Goal: Contribute content

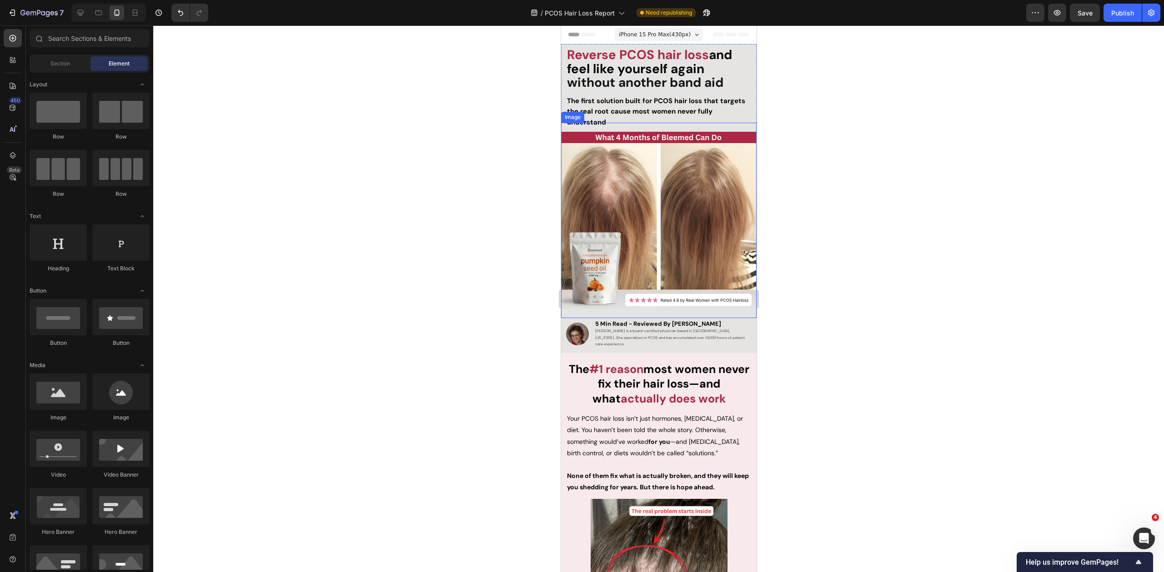
click at [655, 239] on img at bounding box center [657, 220] width 195 height 195
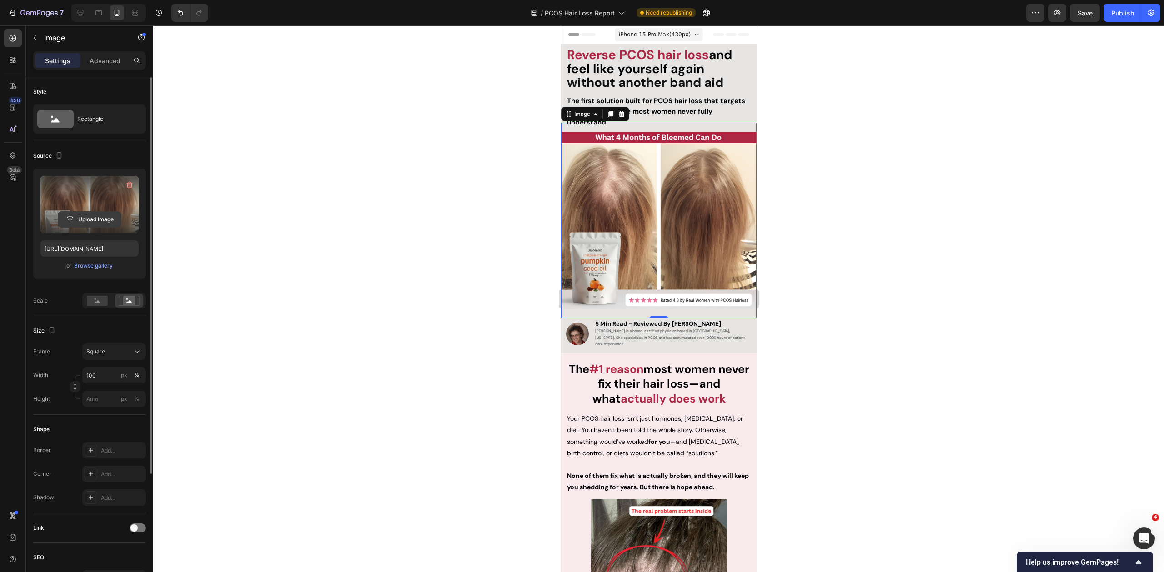
click at [95, 222] on input "file" at bounding box center [89, 219] width 63 height 15
type input "[URL][DOMAIN_NAME]"
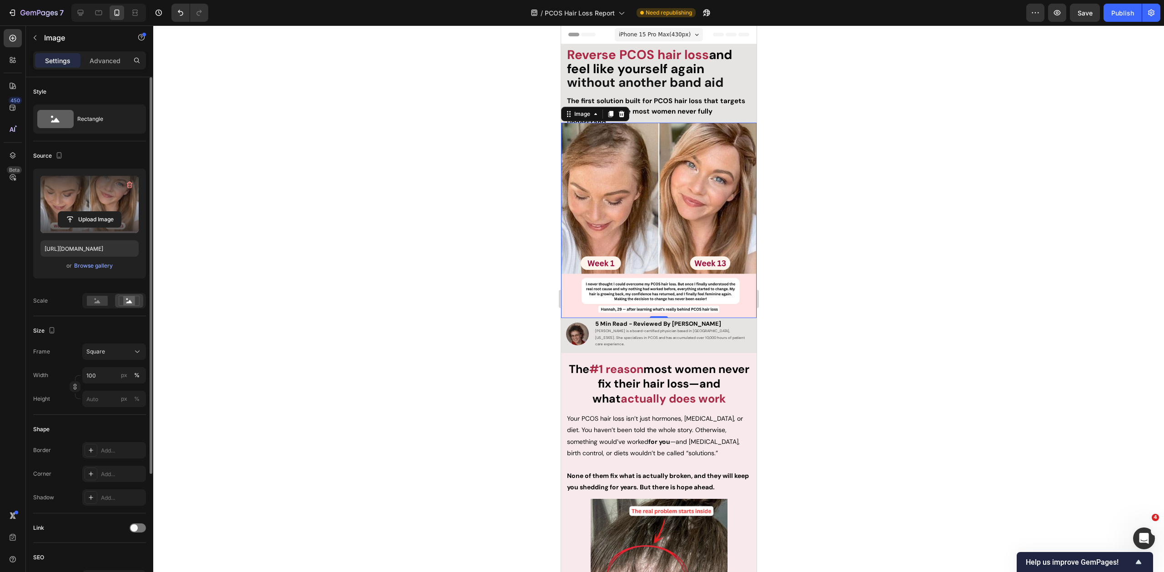
click at [970, 147] on div at bounding box center [658, 298] width 1011 height 547
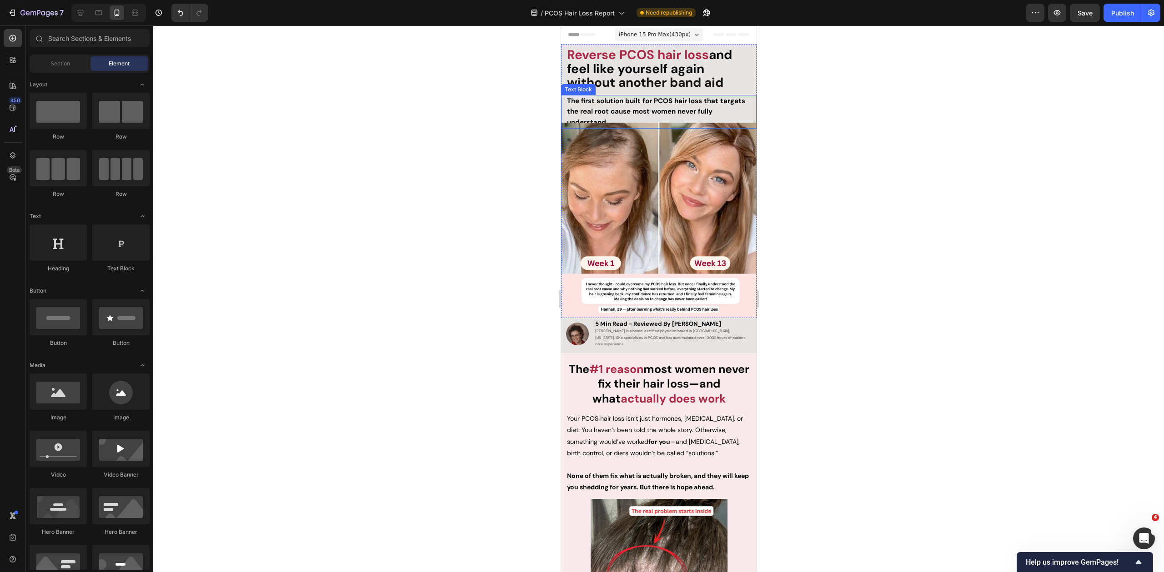
click at [644, 110] on strong "The first solution built for PCOS hair loss that targets the real root cause mo…" at bounding box center [655, 111] width 178 height 30
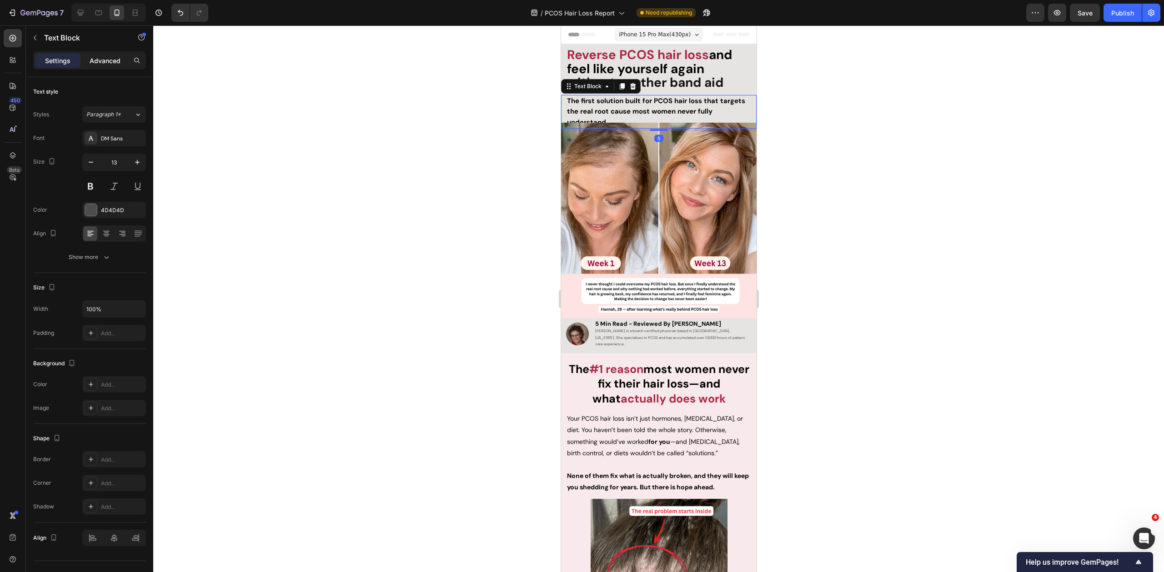
click at [121, 63] on div "Advanced" at bounding box center [104, 60] width 45 height 15
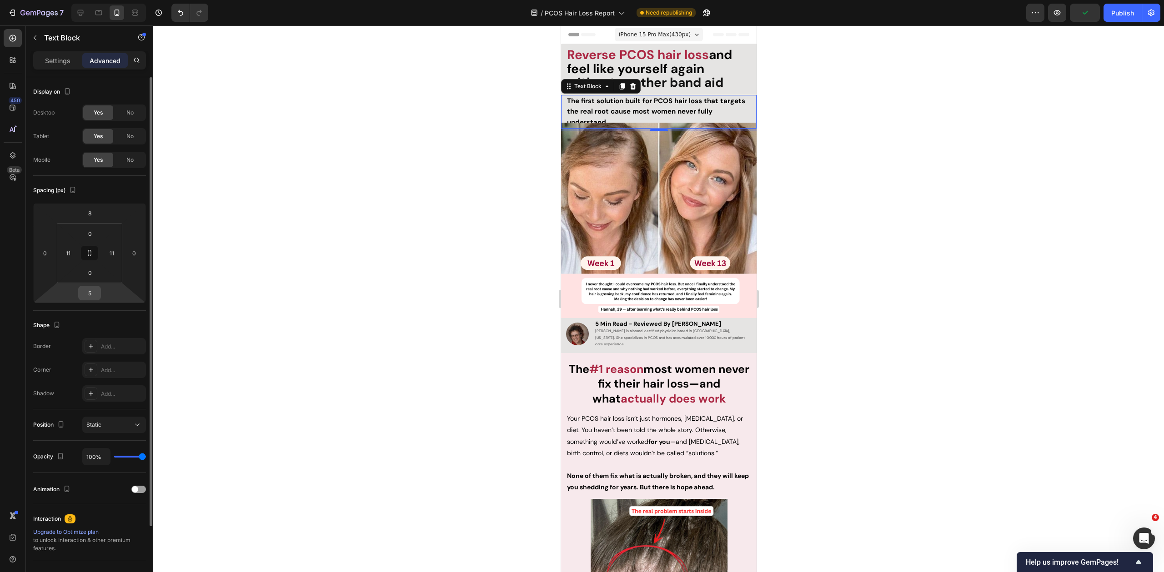
click at [94, 292] on input "5" at bounding box center [89, 293] width 18 height 14
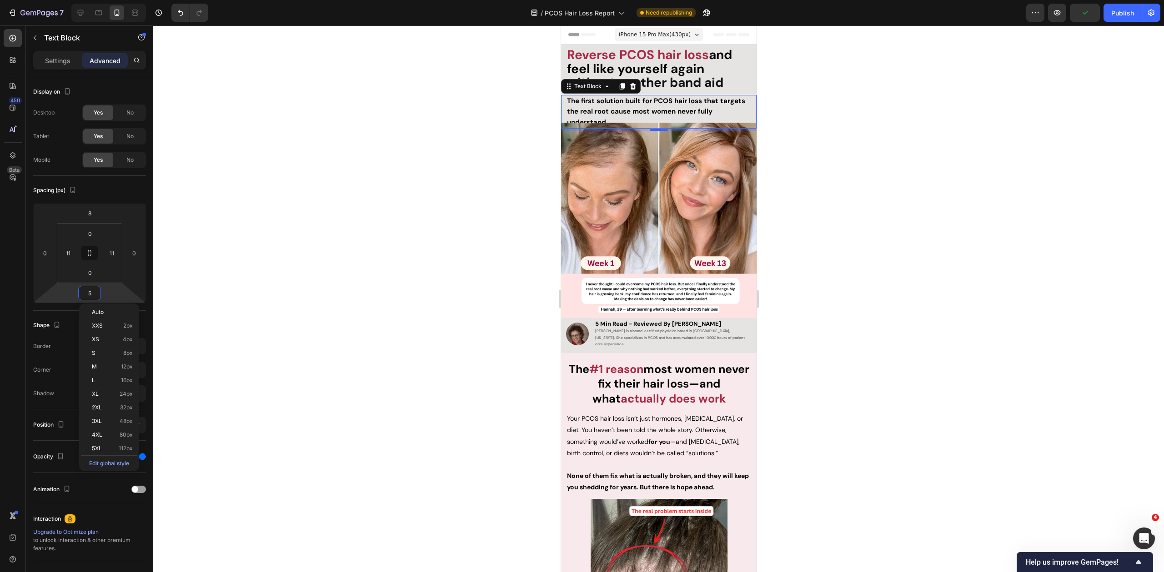
click at [572, 175] on img at bounding box center [657, 220] width 195 height 195
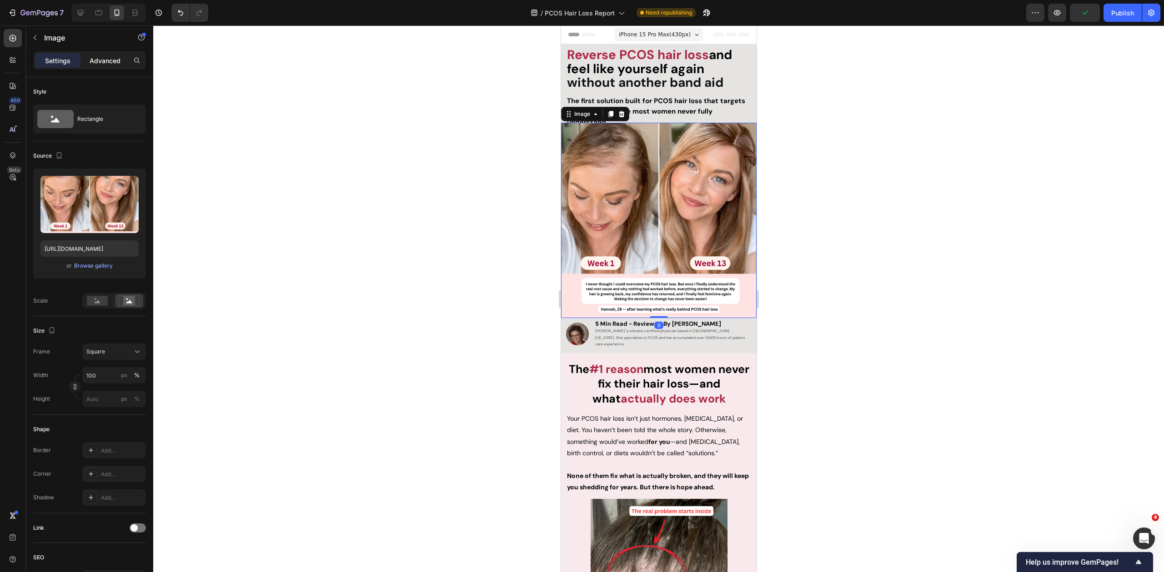
click at [101, 53] on div "Advanced" at bounding box center [104, 60] width 45 height 15
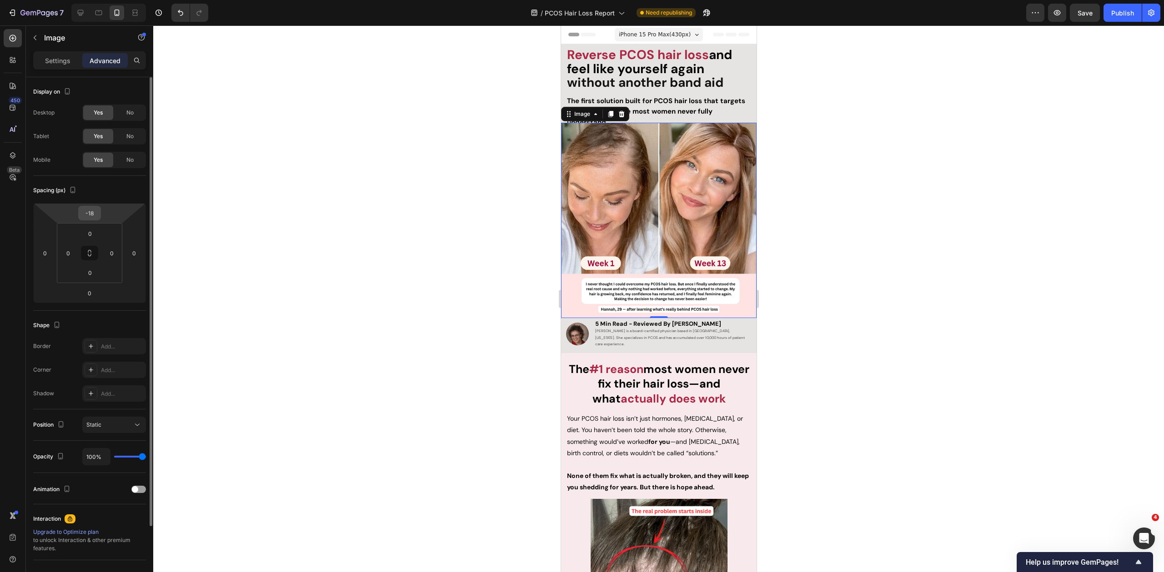
click at [85, 217] on input "-18" at bounding box center [89, 213] width 18 height 14
type input "0"
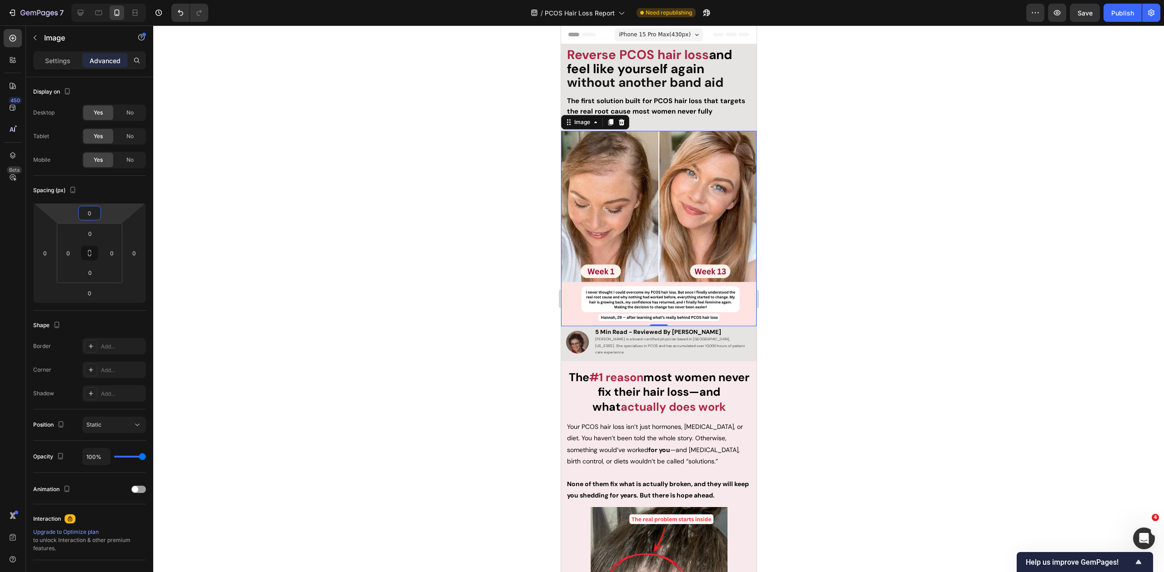
click at [913, 257] on div at bounding box center [658, 298] width 1011 height 547
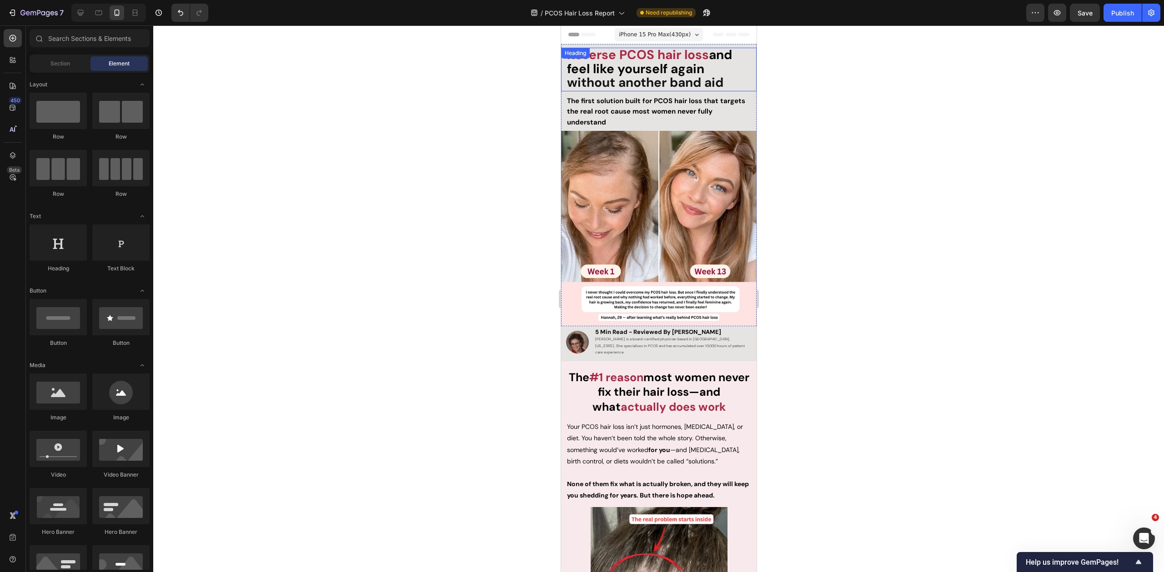
click at [707, 72] on h2 "Reverse PCOS hair loss and feel like yourself again without another band aid" at bounding box center [657, 70] width 185 height 44
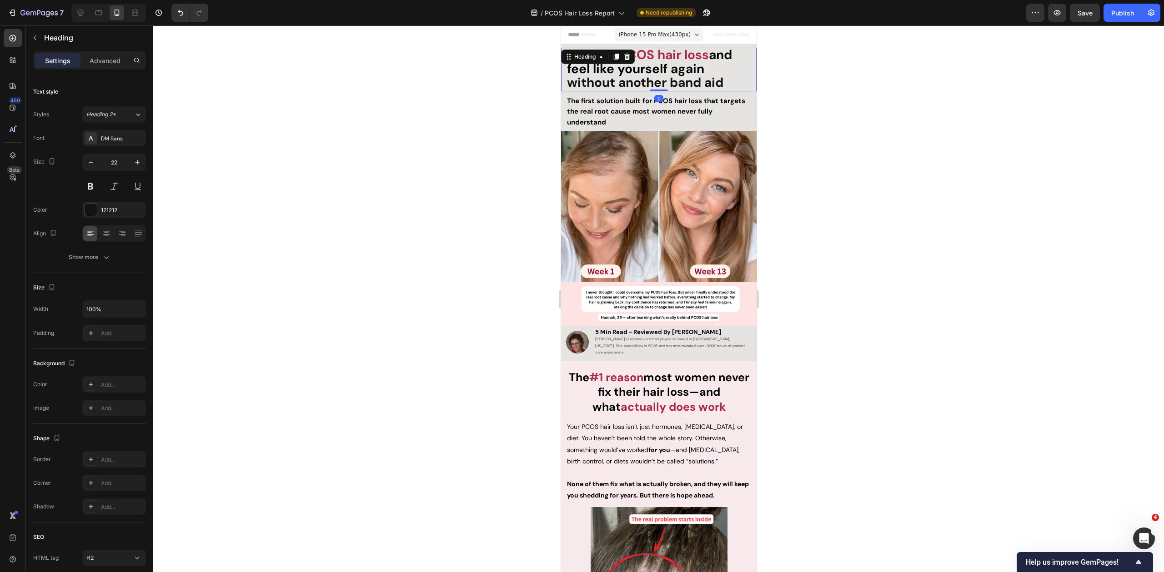
click at [707, 72] on h2 "Reverse PCOS hair loss and feel like yourself again without another band aid" at bounding box center [657, 70] width 185 height 44
click at [725, 83] on p "Reverse PCOS hair loss and feel like yourself again without another band aid" at bounding box center [658, 70] width 184 height 42
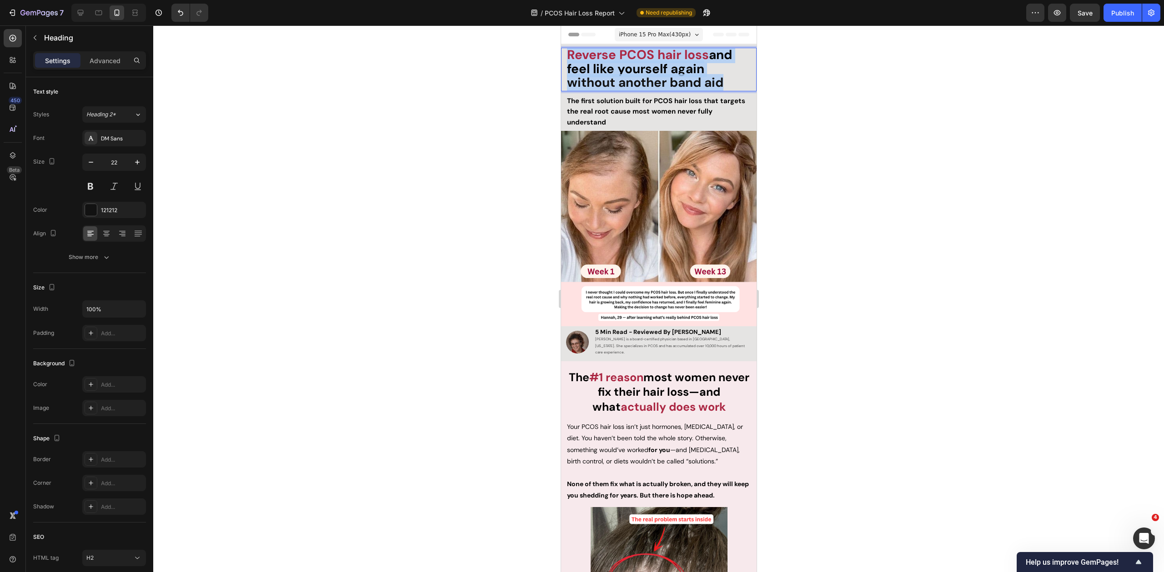
drag, startPoint x: 731, startPoint y: 85, endPoint x: 683, endPoint y: 45, distance: 63.0
click at [561, 60] on div "Reverse PCOS hair loss and feel like yourself again without another band aid He…" at bounding box center [657, 70] width 195 height 44
